Goal: Task Accomplishment & Management: Use online tool/utility

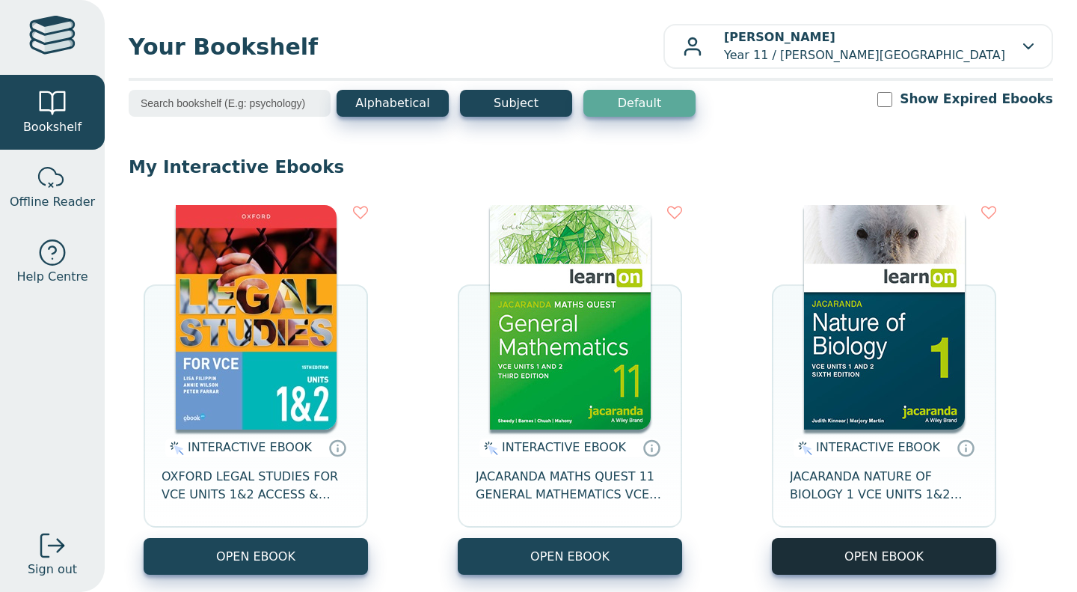
click at [839, 556] on button "OPEN EBOOK" at bounding box center [884, 556] width 224 height 37
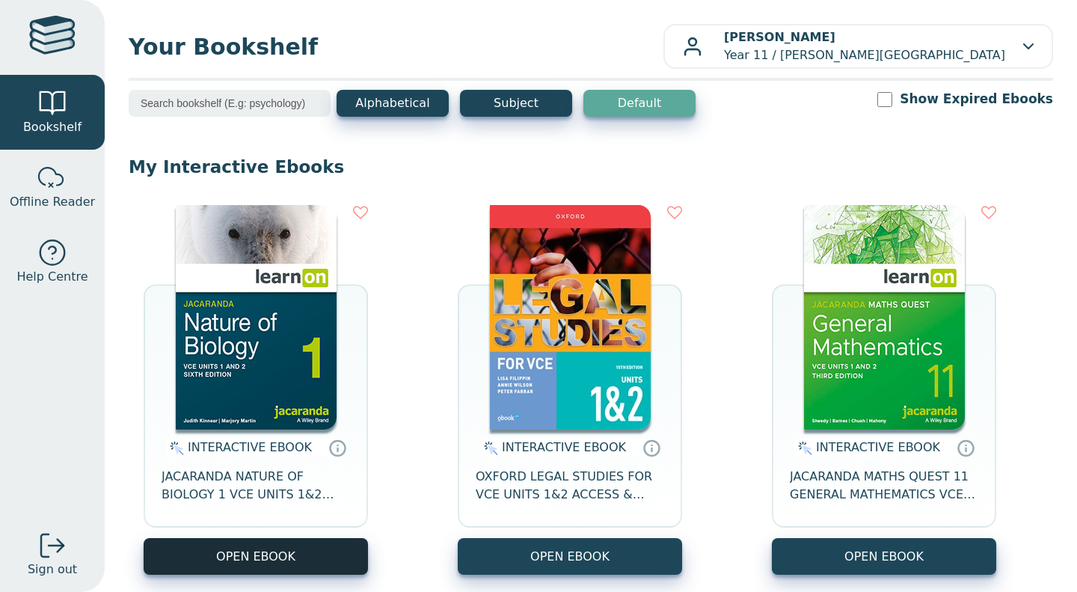
click at [250, 551] on button "OPEN EBOOK" at bounding box center [256, 556] width 224 height 37
